Goal: Information Seeking & Learning: Learn about a topic

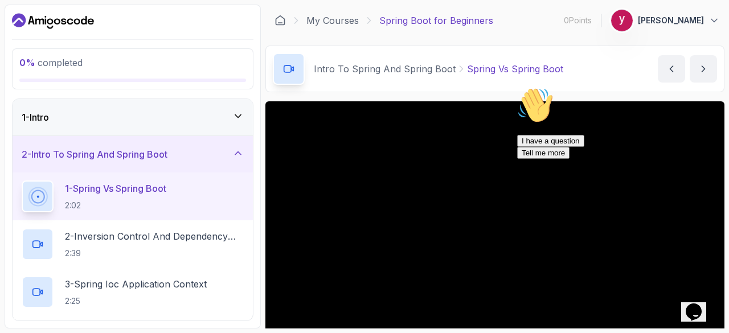
click at [40, 21] on icon "Dashboard" at bounding box center [53, 21] width 82 height 18
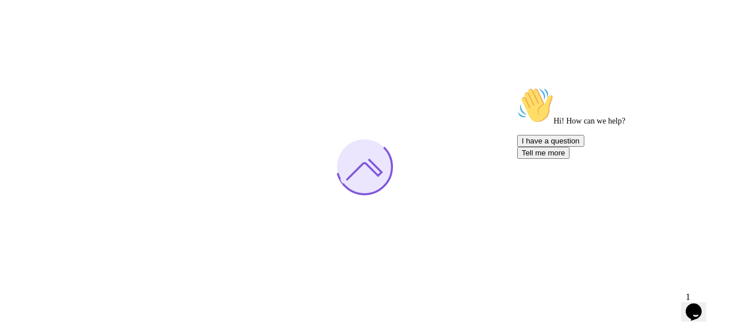
click at [479, 59] on div at bounding box center [364, 166] width 729 height 333
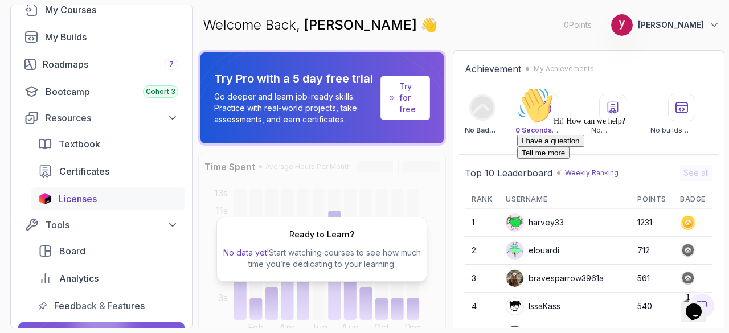
scroll to position [71, 0]
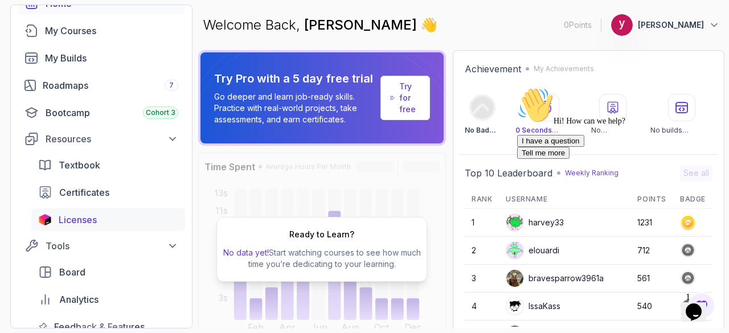
click at [66, 222] on span "Licenses" at bounding box center [78, 220] width 38 height 14
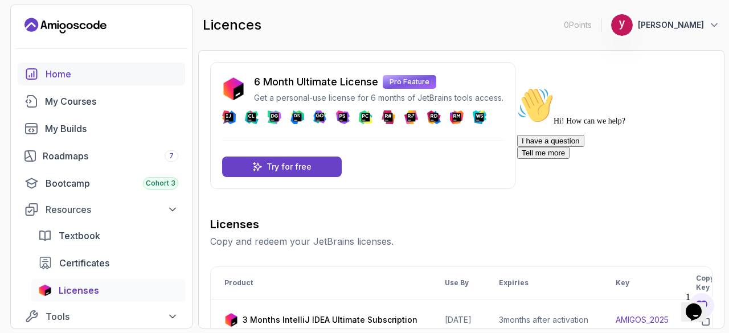
click at [43, 73] on link "Home" at bounding box center [101, 74] width 167 height 23
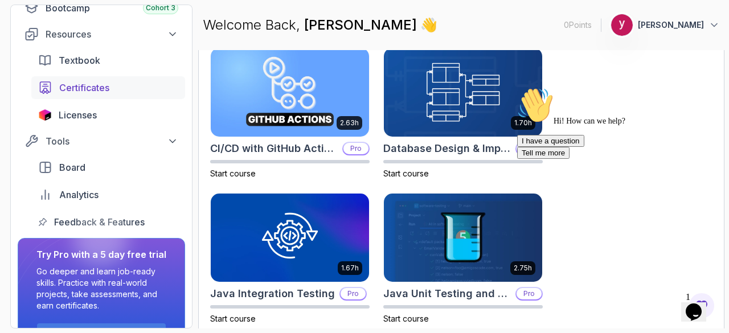
scroll to position [172, 0]
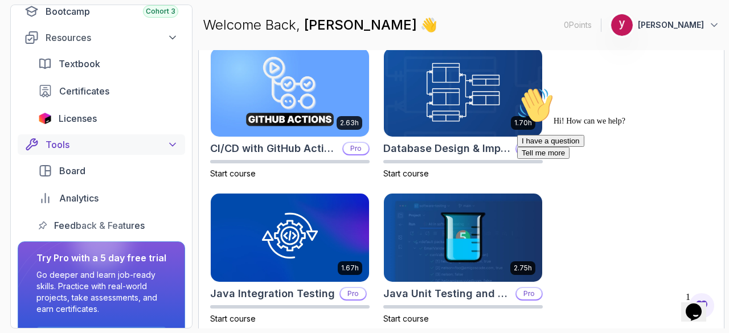
click at [173, 148] on icon at bounding box center [172, 144] width 11 height 11
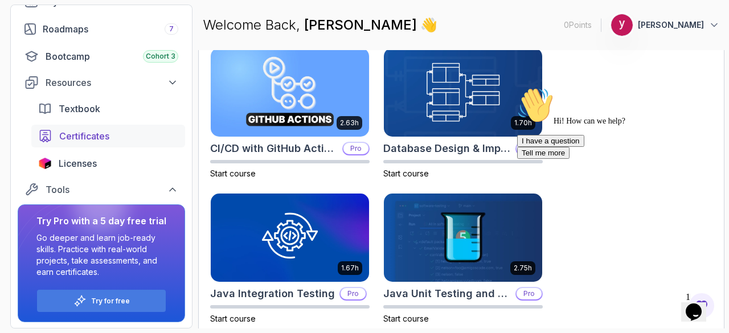
scroll to position [0, 0]
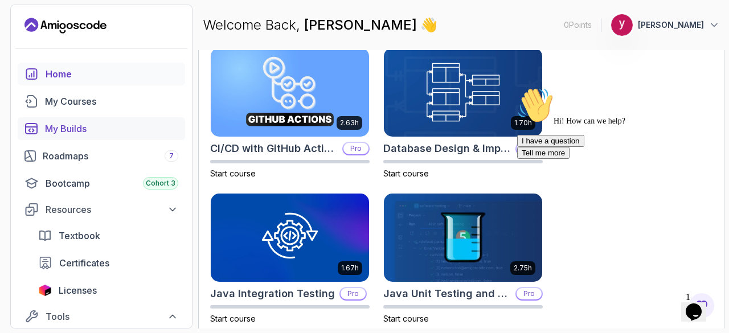
click at [83, 131] on div "My Builds" at bounding box center [111, 129] width 133 height 14
click at [78, 216] on div "Resources" at bounding box center [112, 210] width 133 height 14
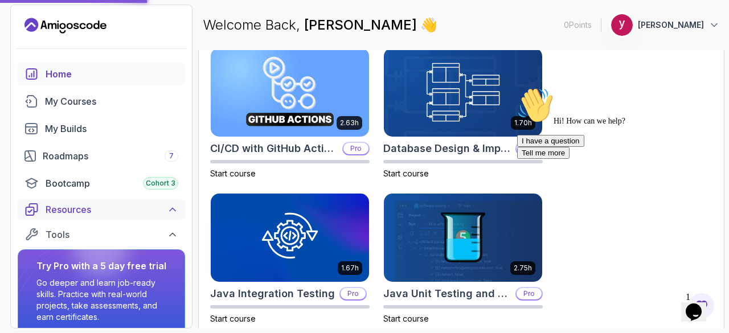
click at [78, 216] on div "Resources" at bounding box center [112, 210] width 133 height 14
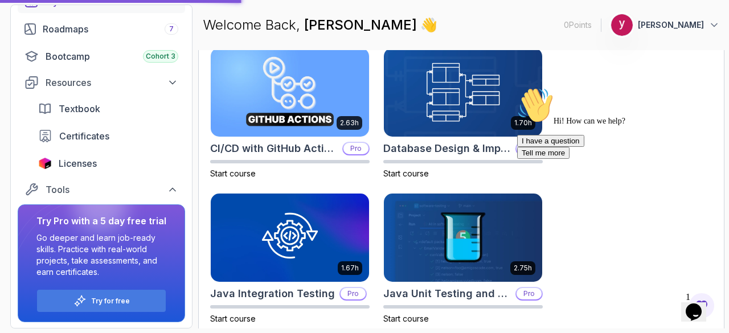
scroll to position [71, 0]
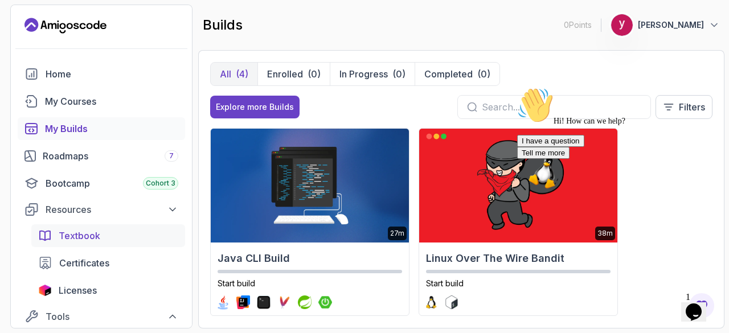
scroll to position [127, 0]
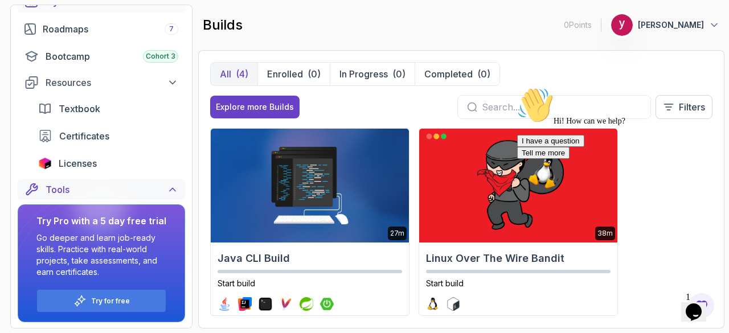
click at [173, 193] on icon at bounding box center [172, 189] width 11 height 11
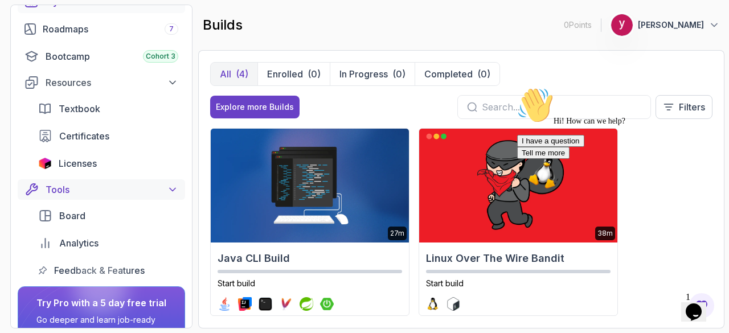
click at [173, 191] on icon at bounding box center [173, 190] width 6 height 3
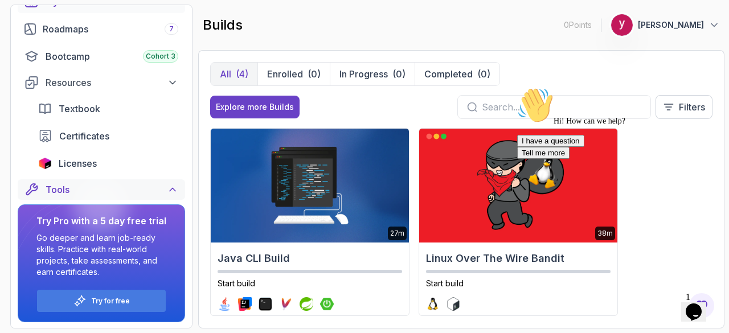
scroll to position [0, 0]
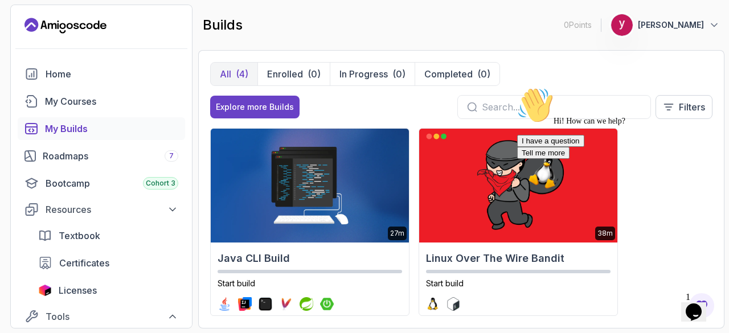
click at [511, 110] on input "text" at bounding box center [561, 107] width 159 height 14
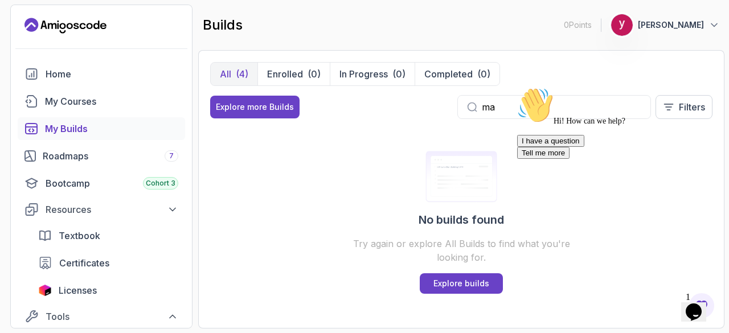
type input "m"
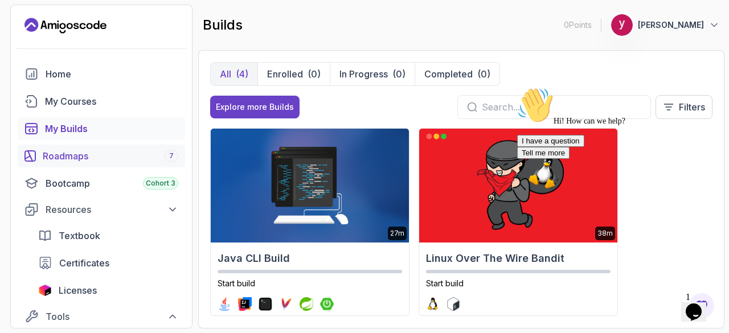
click at [59, 165] on link "Roadmaps 7" at bounding box center [101, 156] width 167 height 23
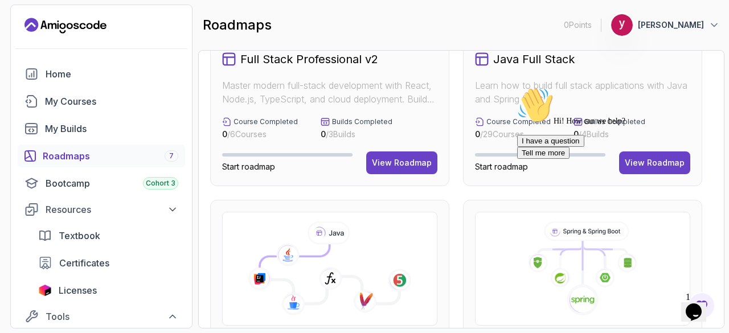
scroll to position [147, 0]
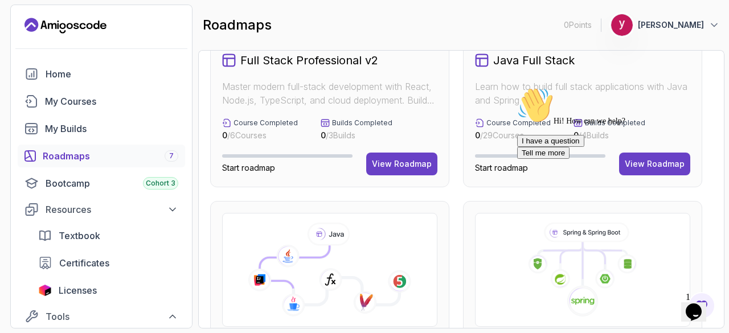
click at [666, 159] on div "Hi! How can we help? I have a question Tell me more" at bounding box center [619, 123] width 205 height 72
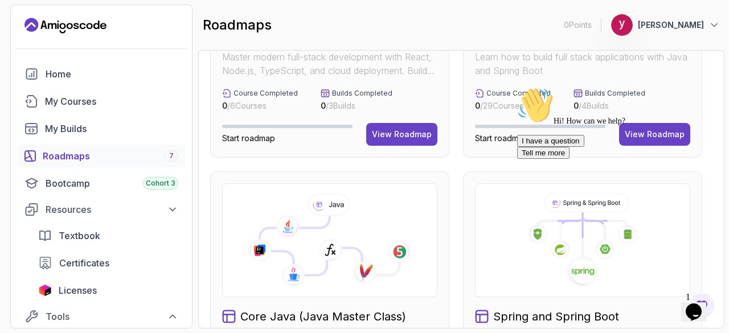
scroll to position [175, 0]
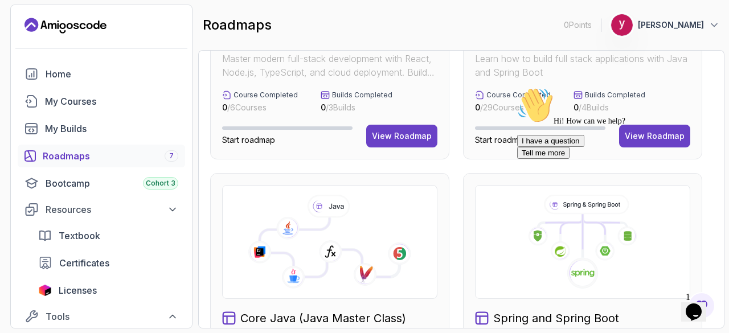
click at [653, 141] on div "Hi! How can we help? I have a question Tell me more" at bounding box center [619, 123] width 205 height 72
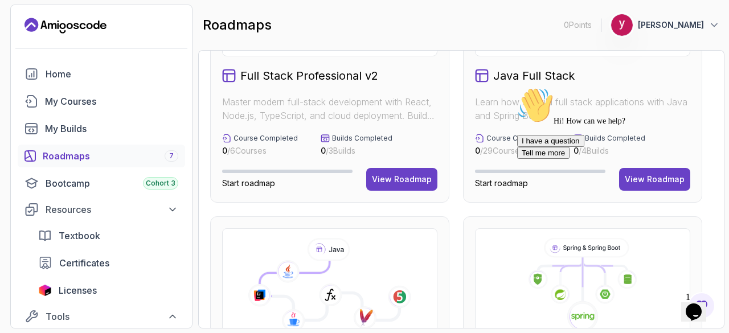
scroll to position [133, 0]
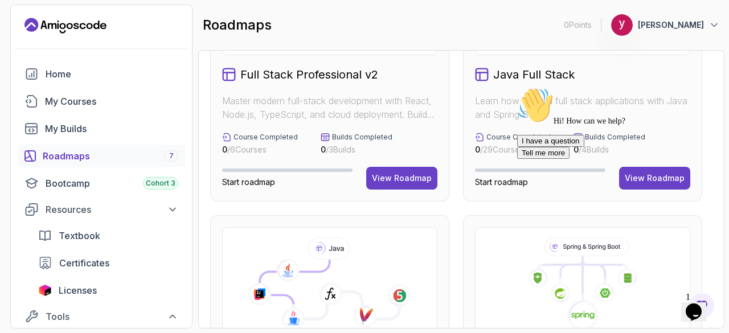
click at [540, 77] on h2 "Java Full Stack" at bounding box center [533, 75] width 81 height 16
click at [642, 87] on div at bounding box center [619, 87] width 205 height 0
click at [517, 87] on icon "Chat attention grabber" at bounding box center [517, 87] width 0 height 0
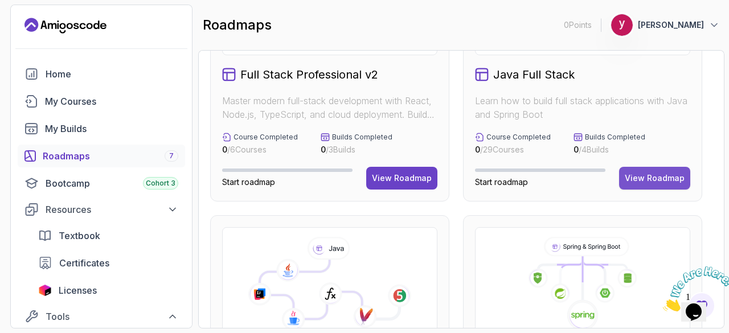
click at [654, 176] on div "View Roadmap" at bounding box center [655, 178] width 60 height 11
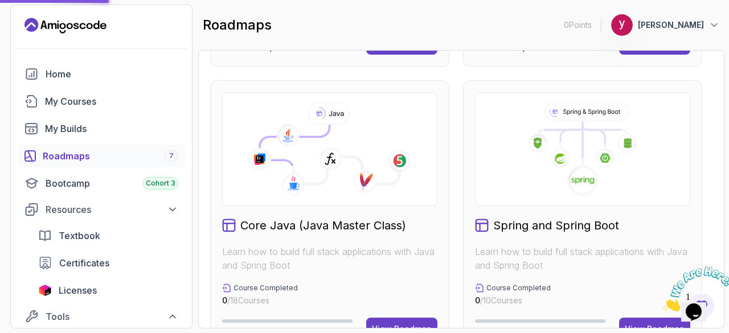
scroll to position [219, 0]
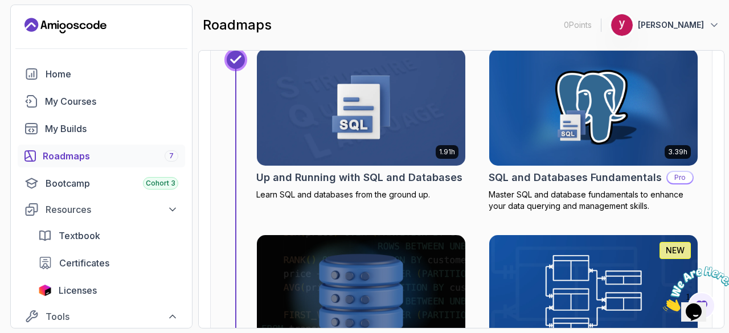
scroll to position [4876, 0]
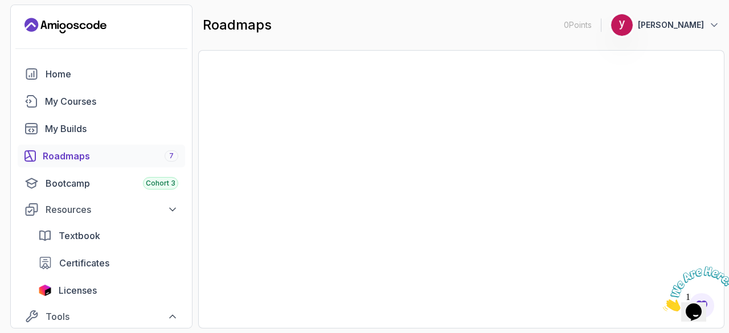
click at [663, 304] on icon "Close" at bounding box center [663, 309] width 0 height 10
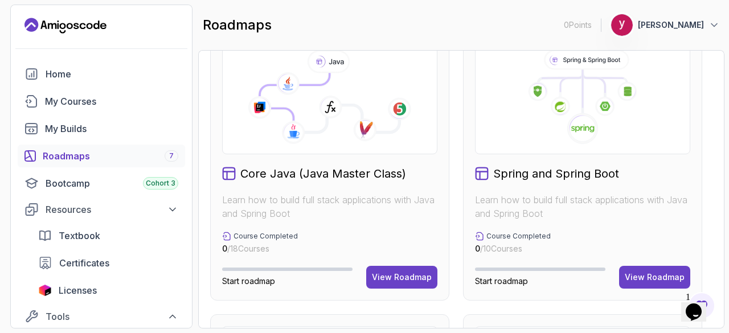
scroll to position [331, 0]
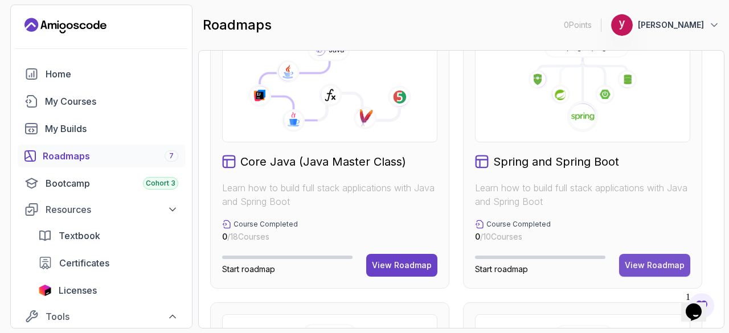
click at [628, 268] on div "View Roadmap" at bounding box center [655, 265] width 60 height 11
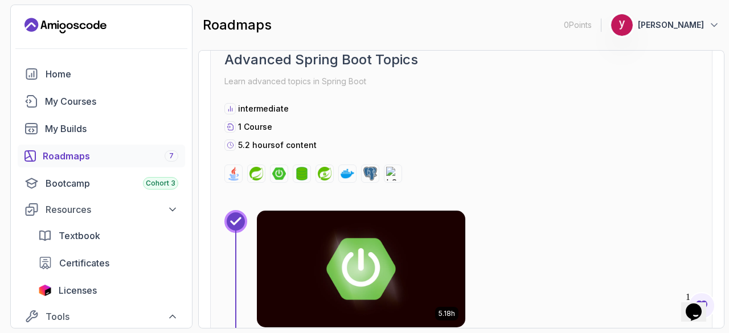
scroll to position [1760, 0]
